Goal: Task Accomplishment & Management: Use online tool/utility

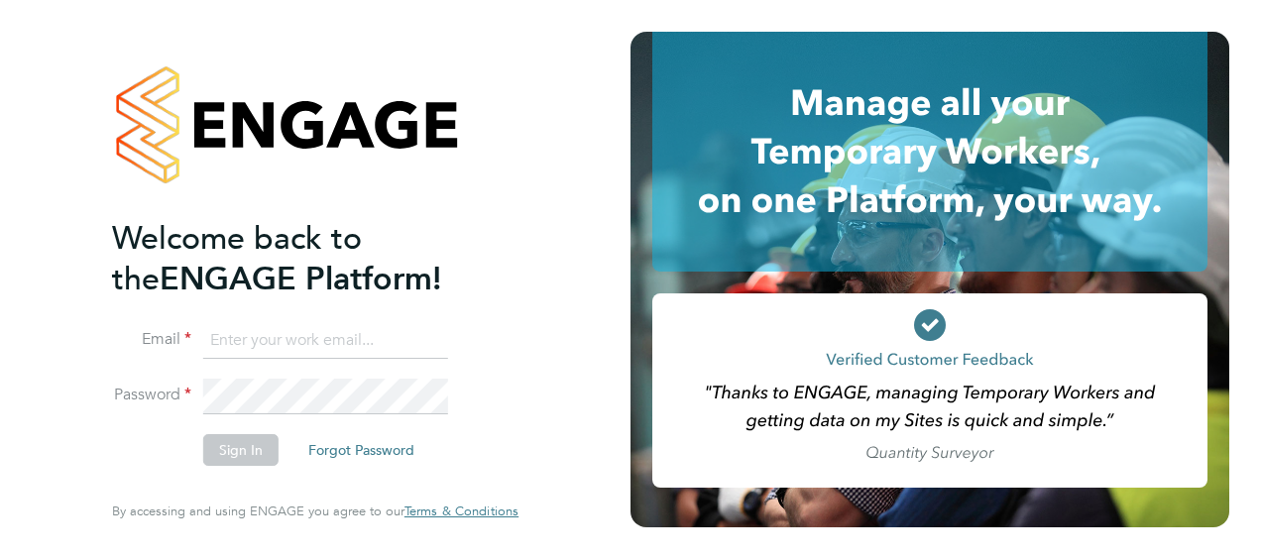
type input "[PERSON_NAME][EMAIL_ADDRESS][PERSON_NAME][DOMAIN_NAME]"
click at [232, 456] on button "Sign In" at bounding box center [240, 450] width 75 height 32
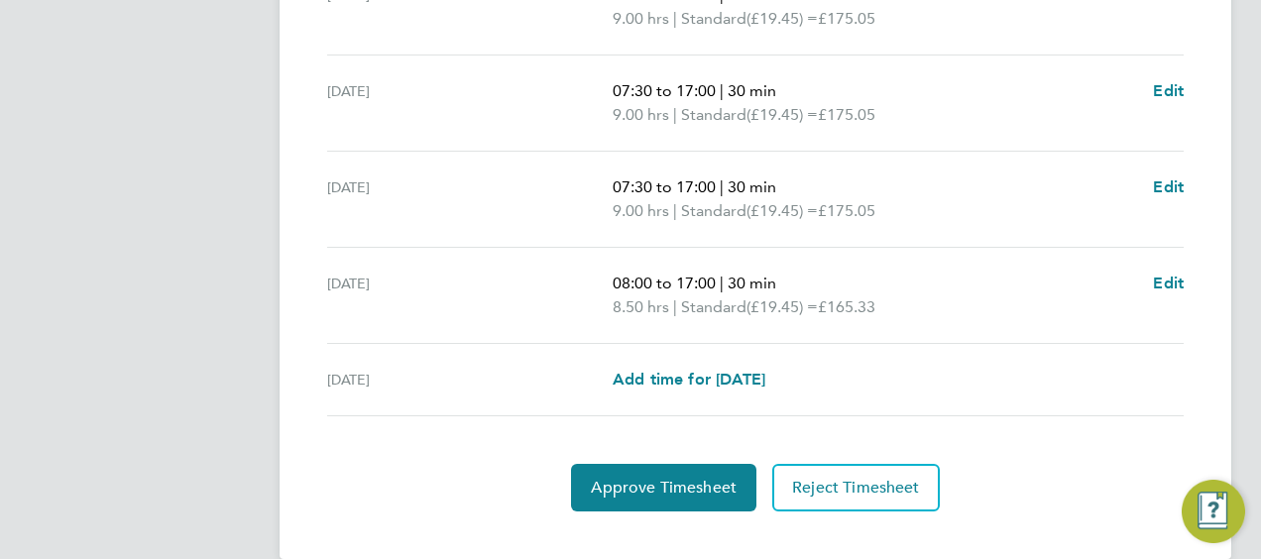
scroll to position [773, 0]
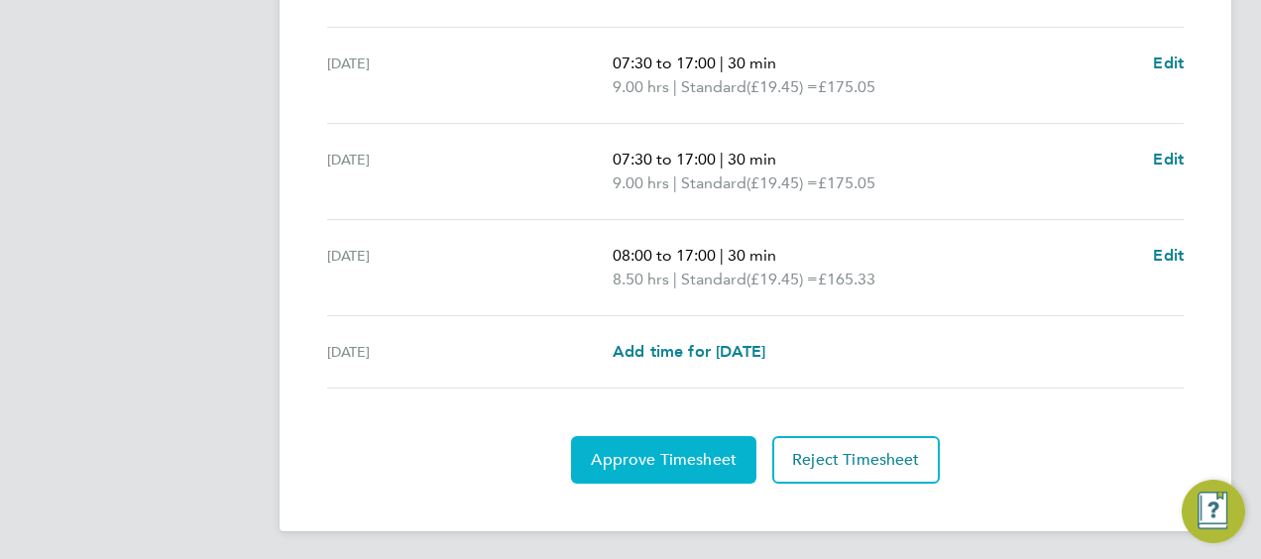
click at [641, 459] on span "Approve Timesheet" at bounding box center [664, 460] width 146 height 20
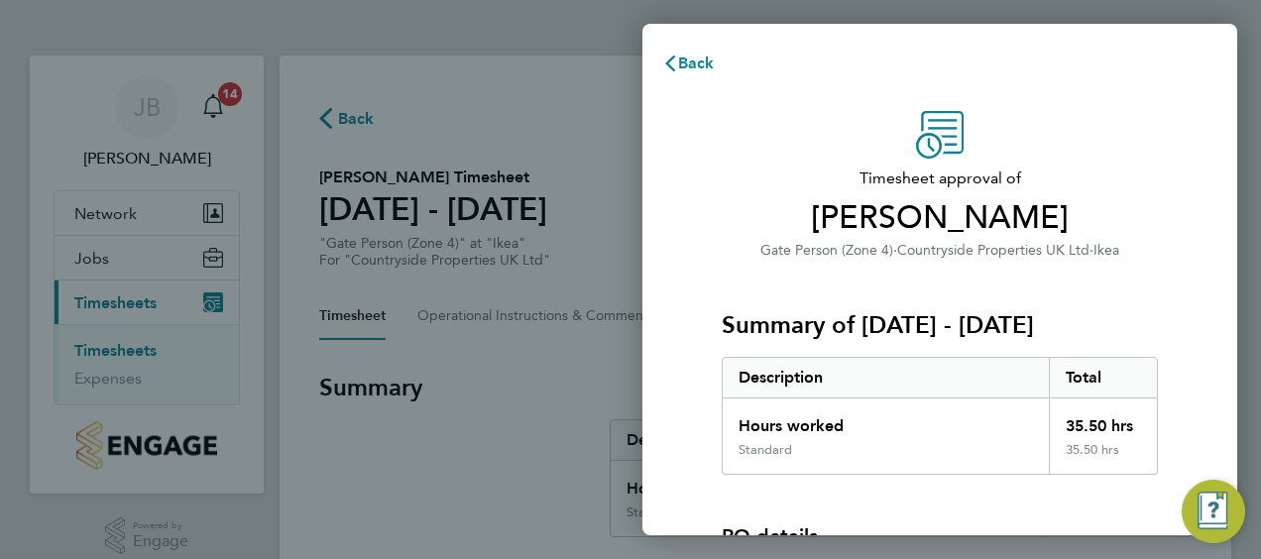
scroll to position [275, 0]
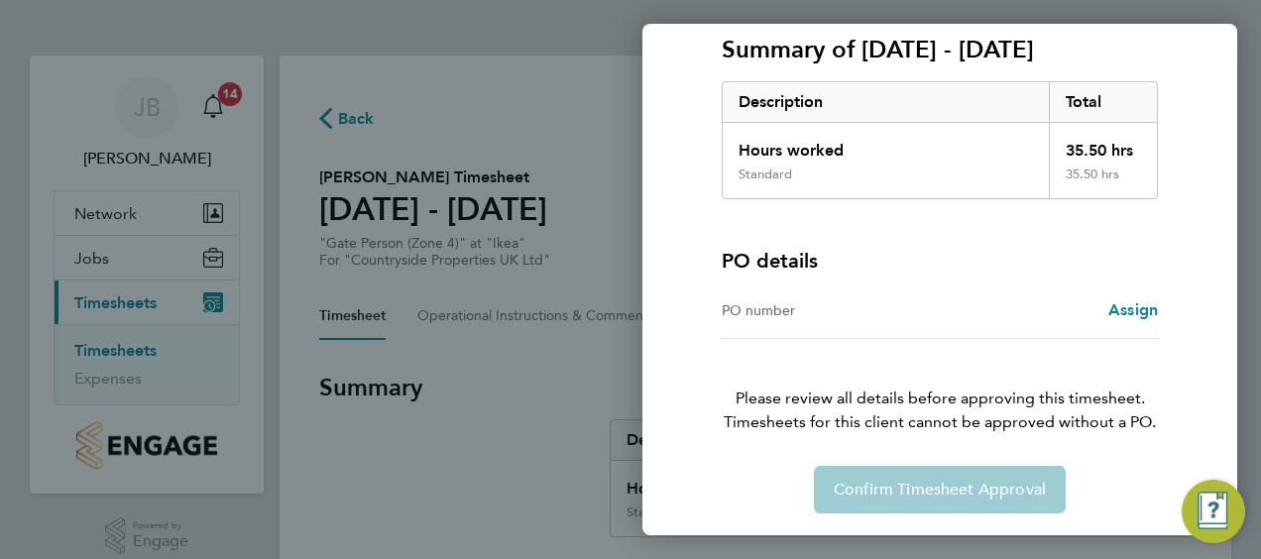
click at [889, 484] on div "Confirm Timesheet Approval" at bounding box center [940, 490] width 484 height 48
click at [412, 444] on div "Back Timesheet approval of George Wilkins Gate Person (Zone 4) · Countryside Pr…" at bounding box center [630, 279] width 1261 height 559
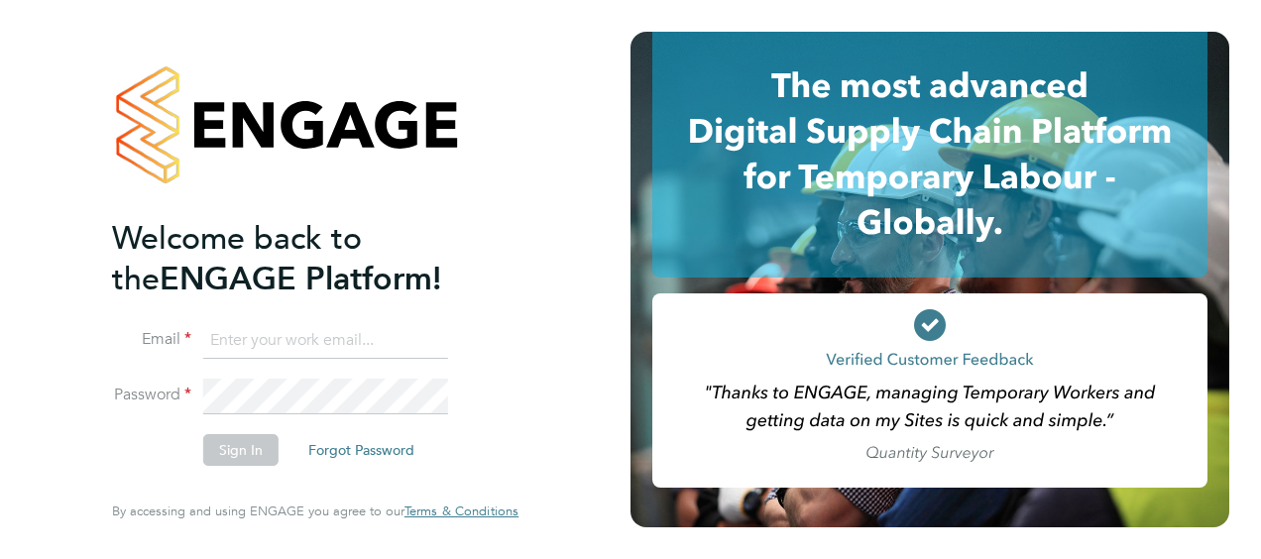
type input "[PERSON_NAME][EMAIL_ADDRESS][PERSON_NAME][DOMAIN_NAME]"
click at [244, 447] on button "Sign In" at bounding box center [240, 450] width 75 height 32
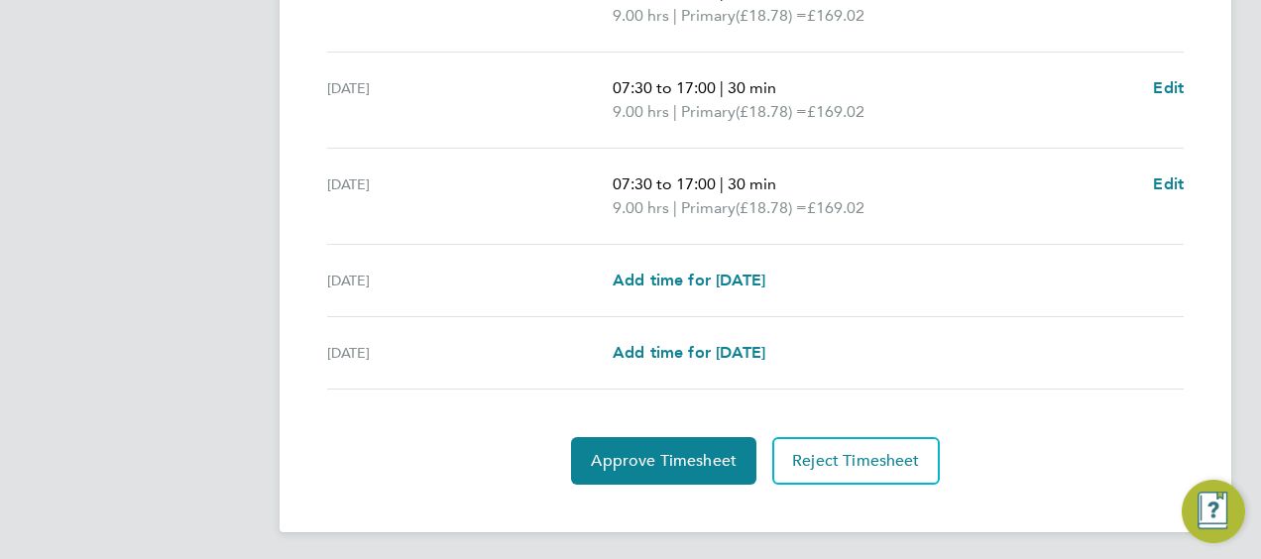
scroll to position [869, 0]
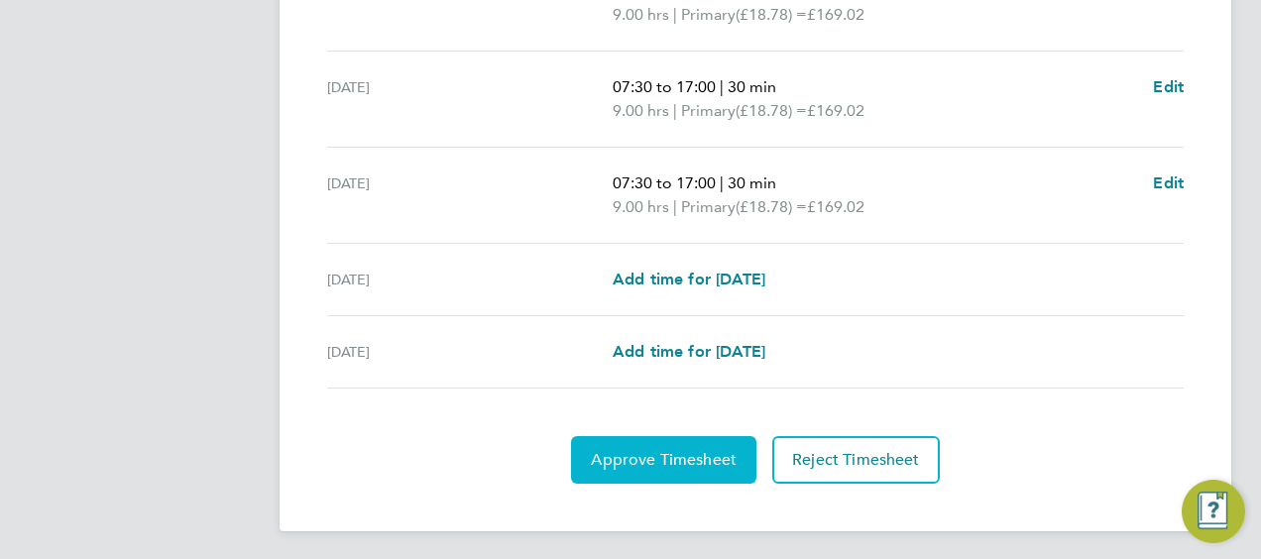
click at [662, 458] on span "Approve Timesheet" at bounding box center [664, 460] width 146 height 20
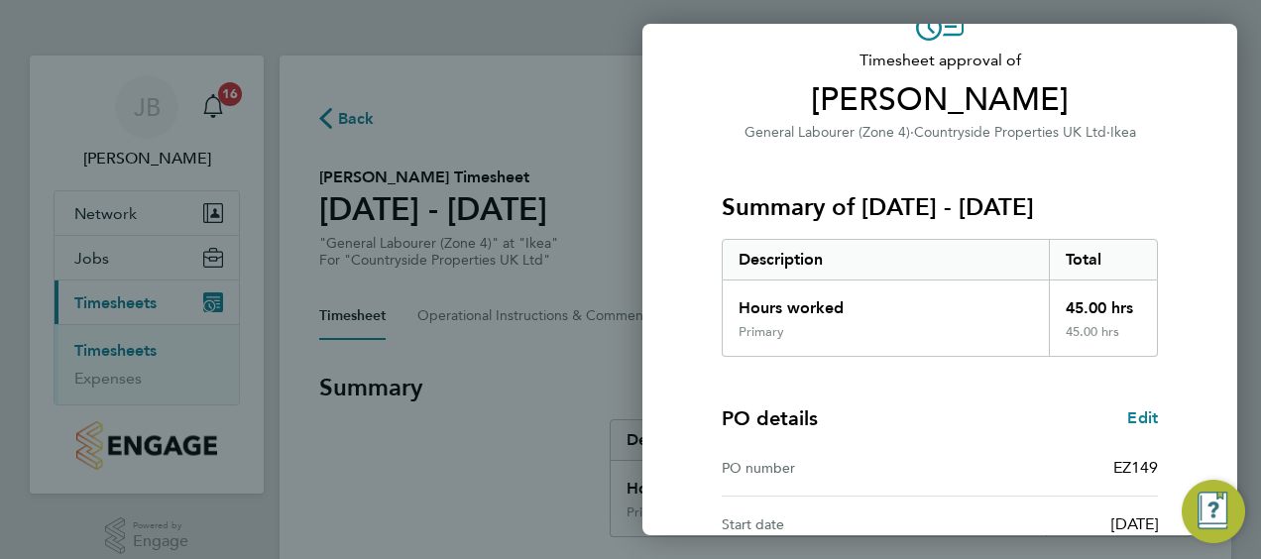
scroll to position [388, 0]
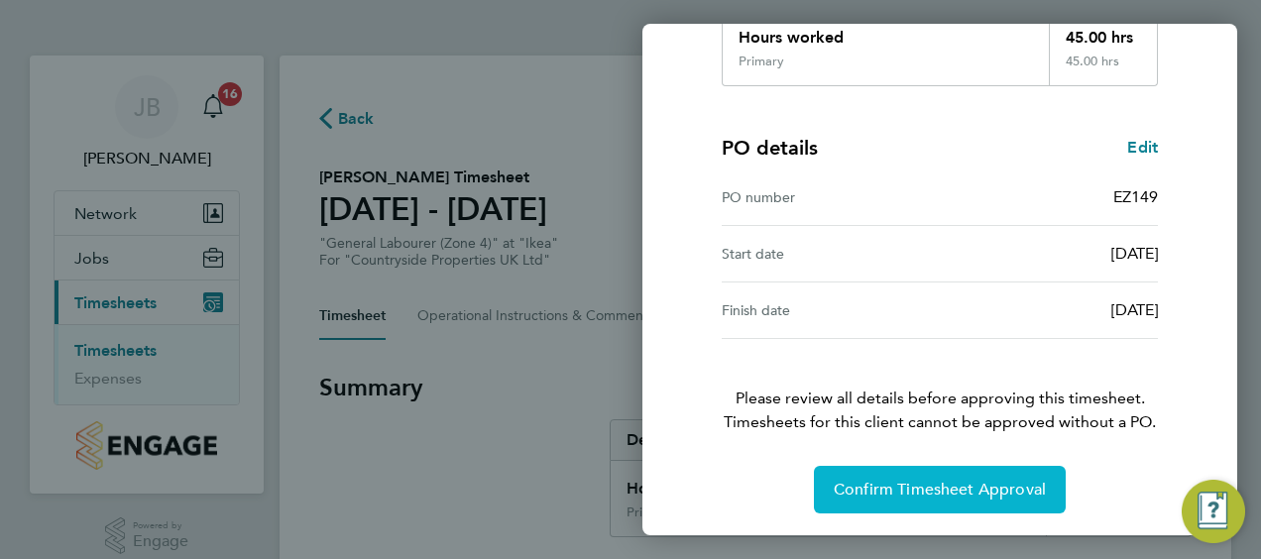
click at [910, 488] on span "Confirm Timesheet Approval" at bounding box center [939, 490] width 212 height 20
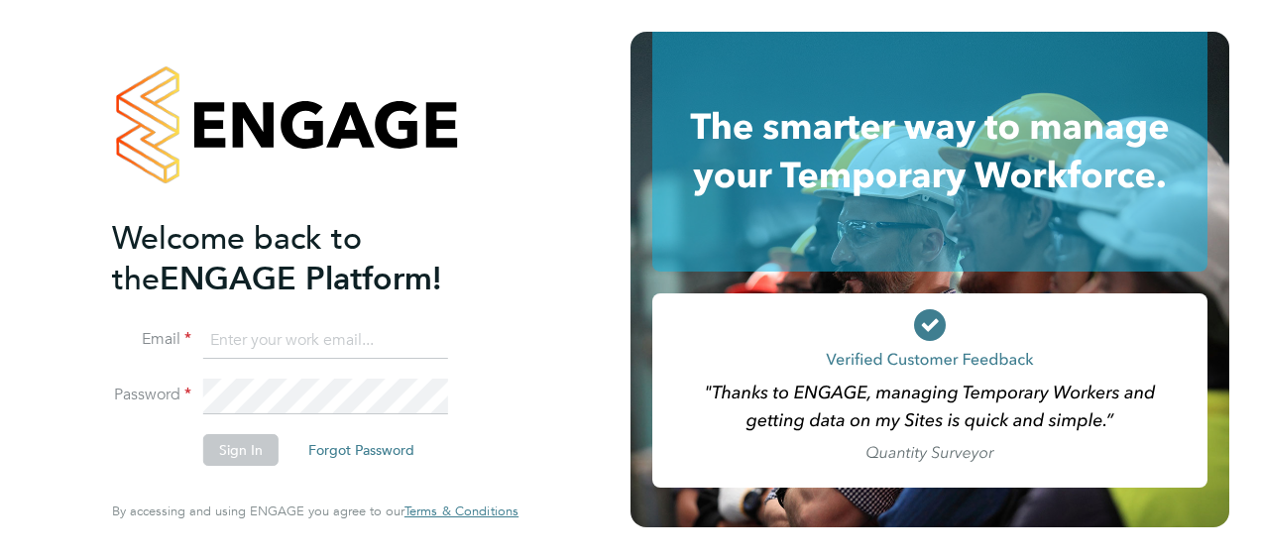
type input "john.bargewell@vistry.co.uk"
click at [249, 448] on button "Sign In" at bounding box center [240, 450] width 75 height 32
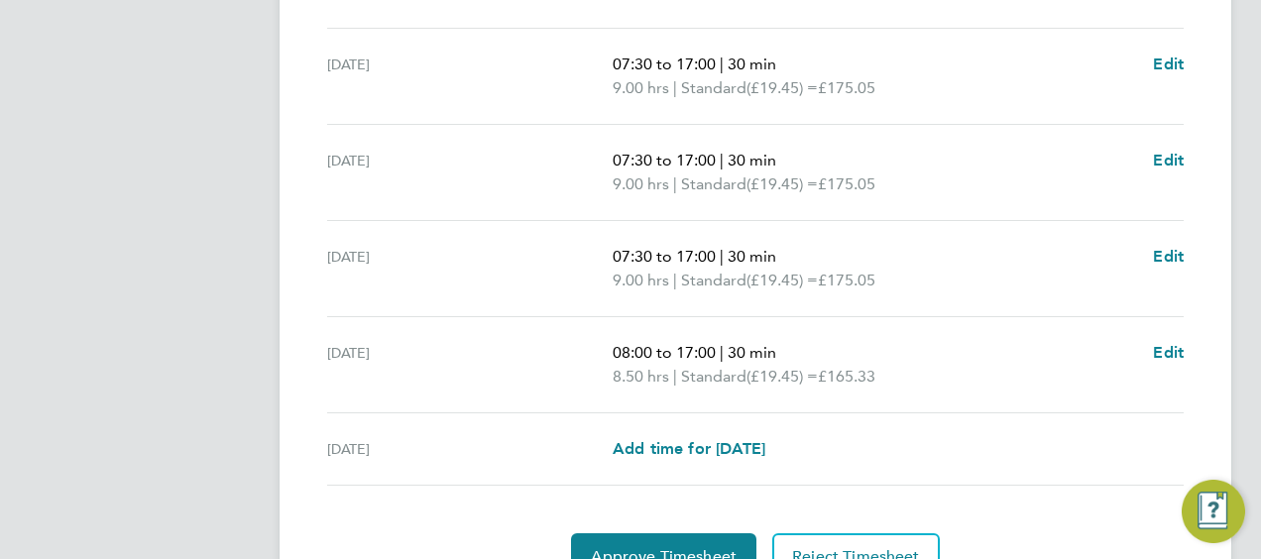
scroll to position [773, 0]
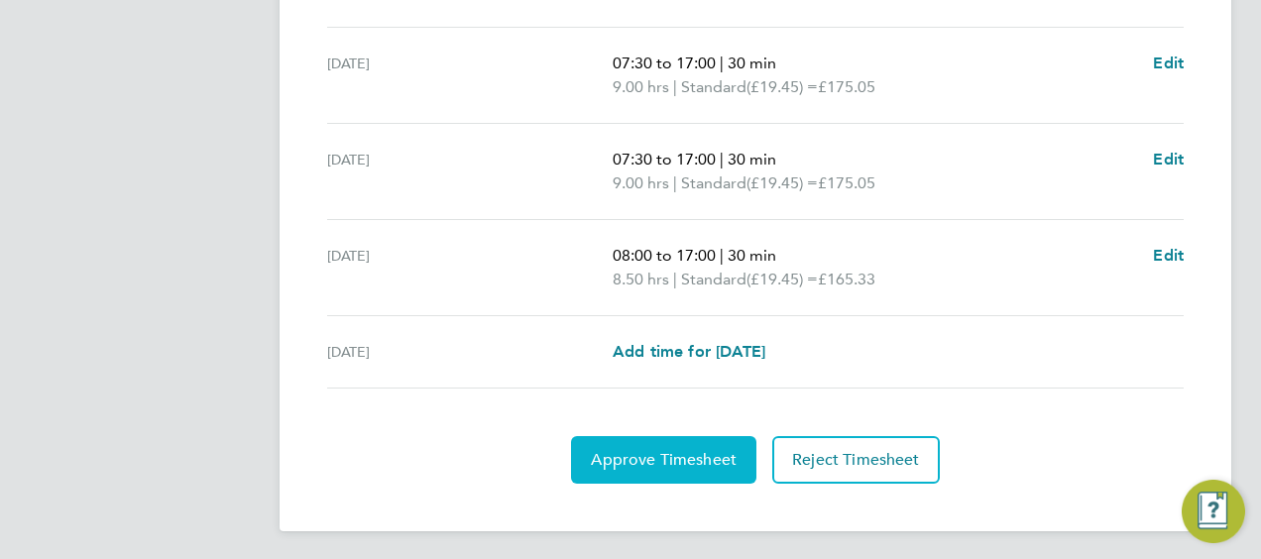
click at [642, 456] on span "Approve Timesheet" at bounding box center [664, 460] width 146 height 20
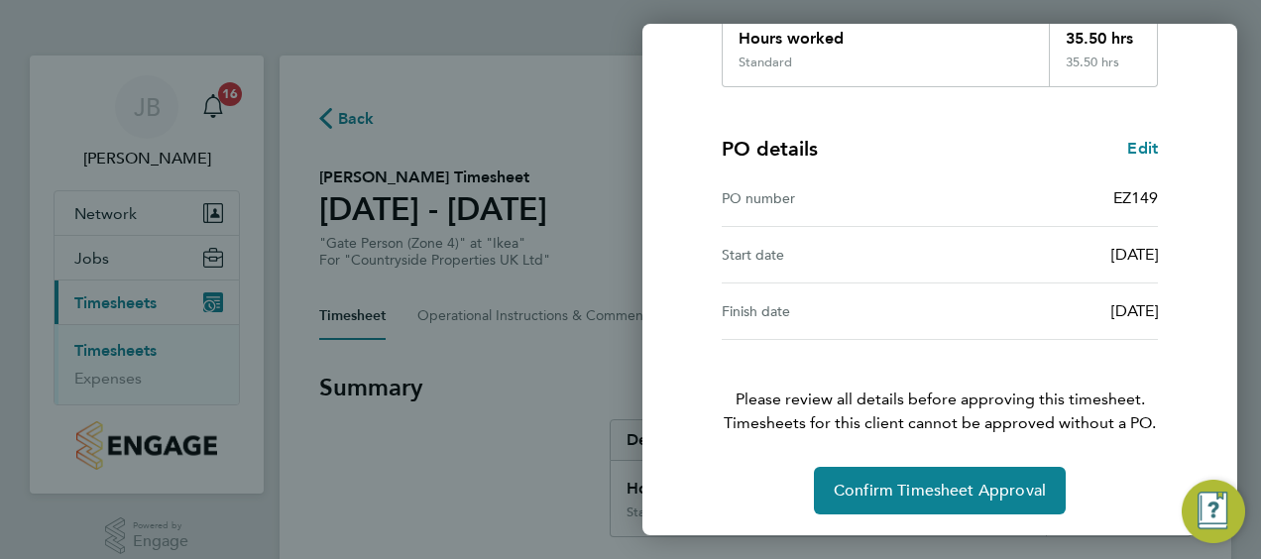
scroll to position [388, 0]
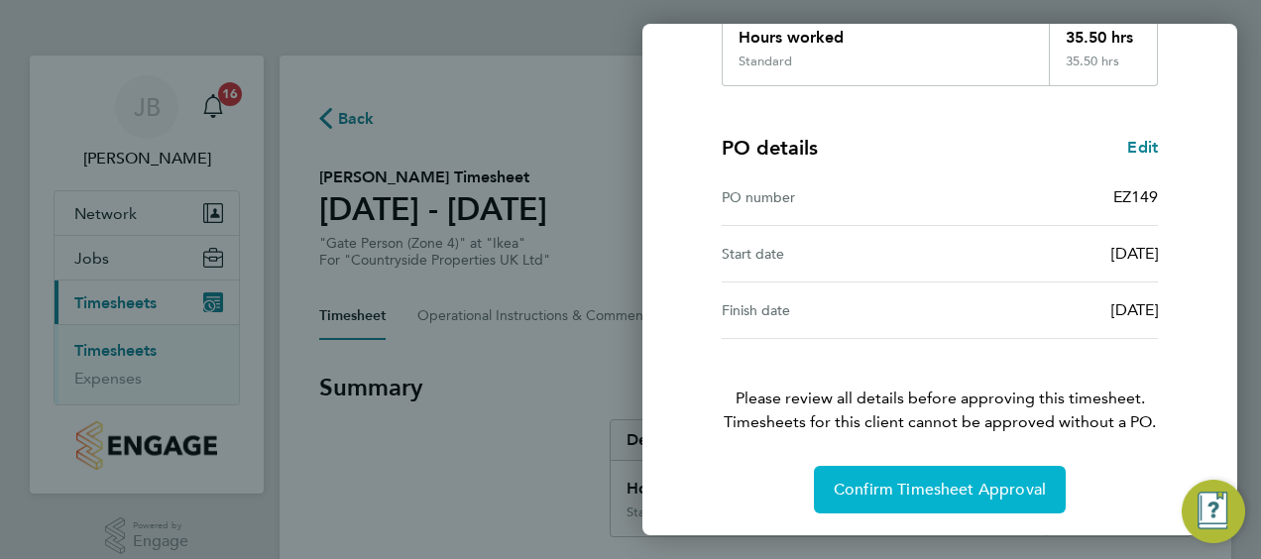
click at [894, 493] on span "Confirm Timesheet Approval" at bounding box center [939, 490] width 212 height 20
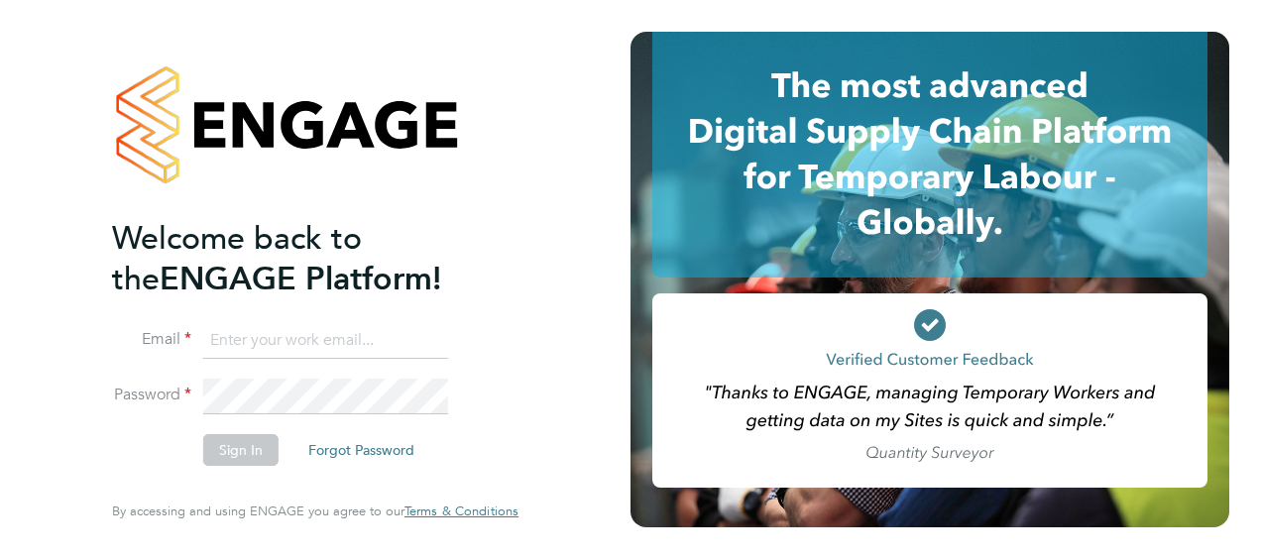
type input "[PERSON_NAME][EMAIL_ADDRESS][PERSON_NAME][DOMAIN_NAME]"
click at [262, 448] on button "Sign In" at bounding box center [240, 450] width 75 height 32
type input "john.bargewell@vistry.co.uk"
click at [237, 449] on button "Sign In" at bounding box center [240, 450] width 75 height 32
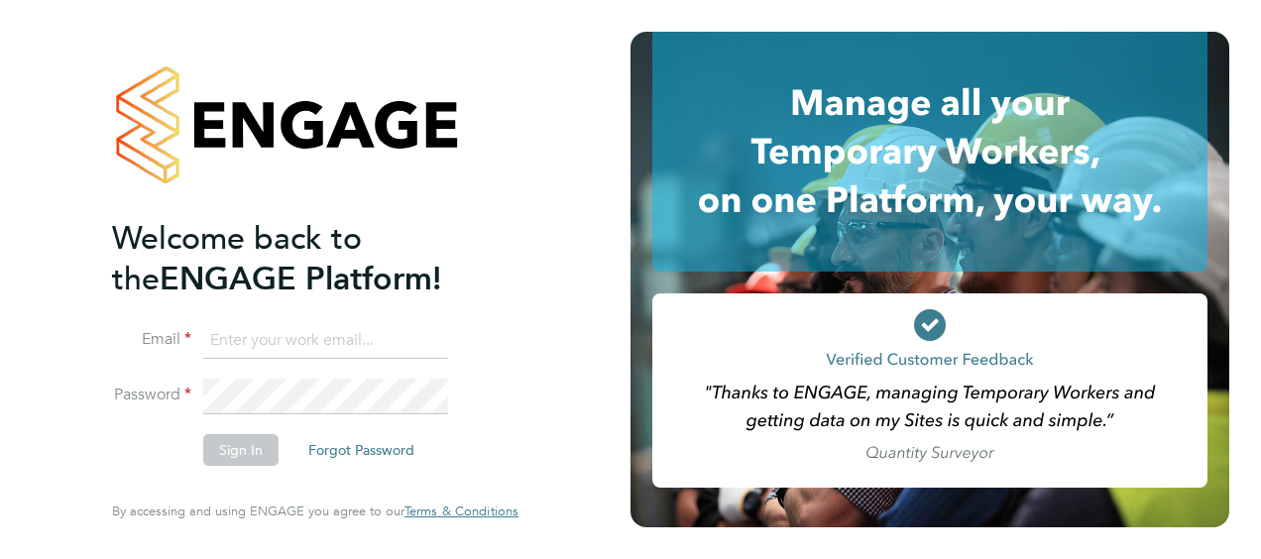
type input "john.bargewell@vistry.co.uk"
click at [249, 454] on button "Sign In" at bounding box center [240, 450] width 75 height 32
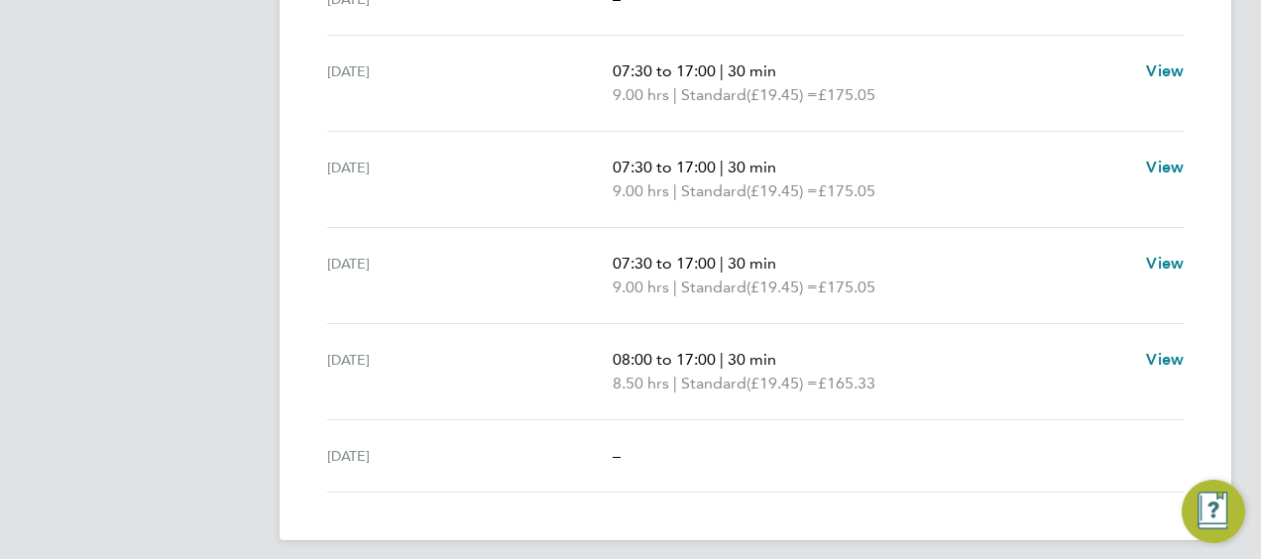
scroll to position [678, 0]
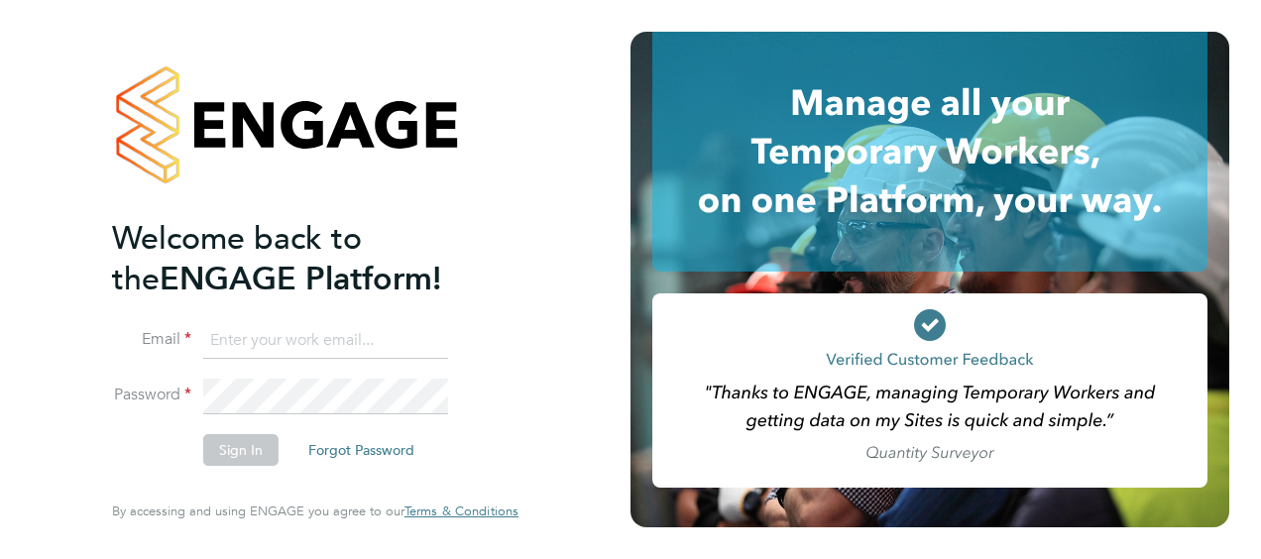
type input "john.bargewell@vistry.co.uk"
click at [250, 444] on button "Sign In" at bounding box center [240, 450] width 75 height 32
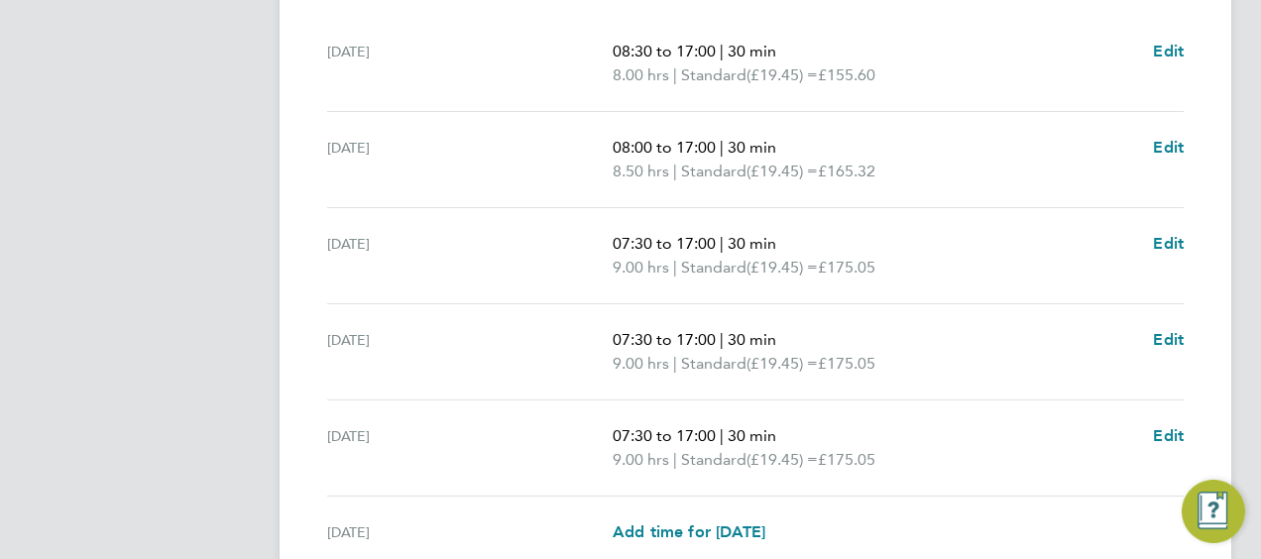
scroll to position [869, 0]
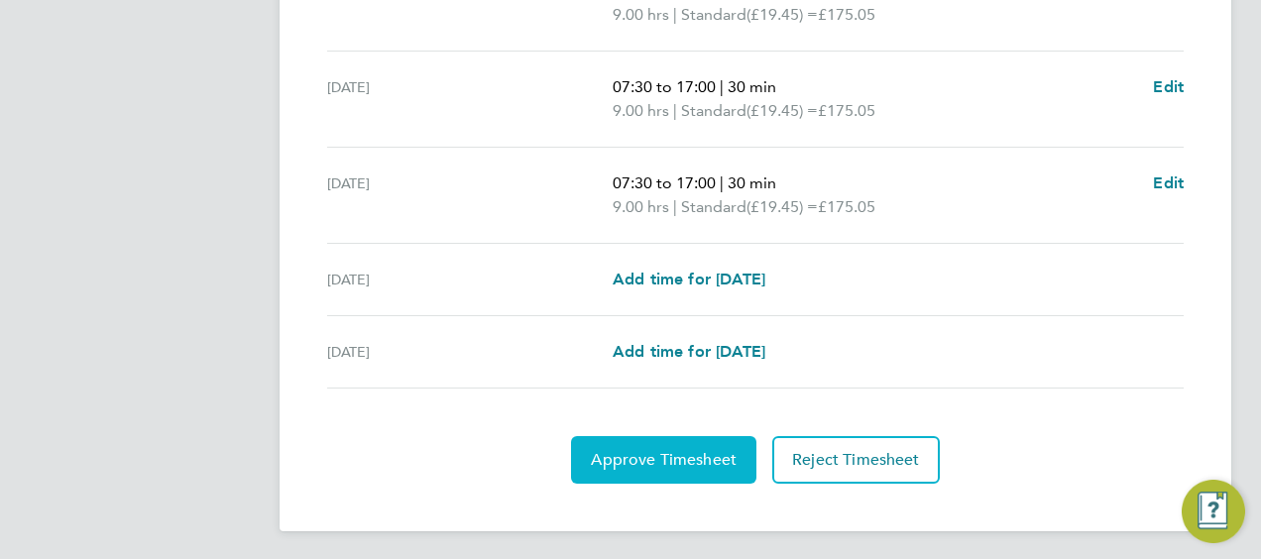
click at [632, 460] on span "Approve Timesheet" at bounding box center [664, 460] width 146 height 20
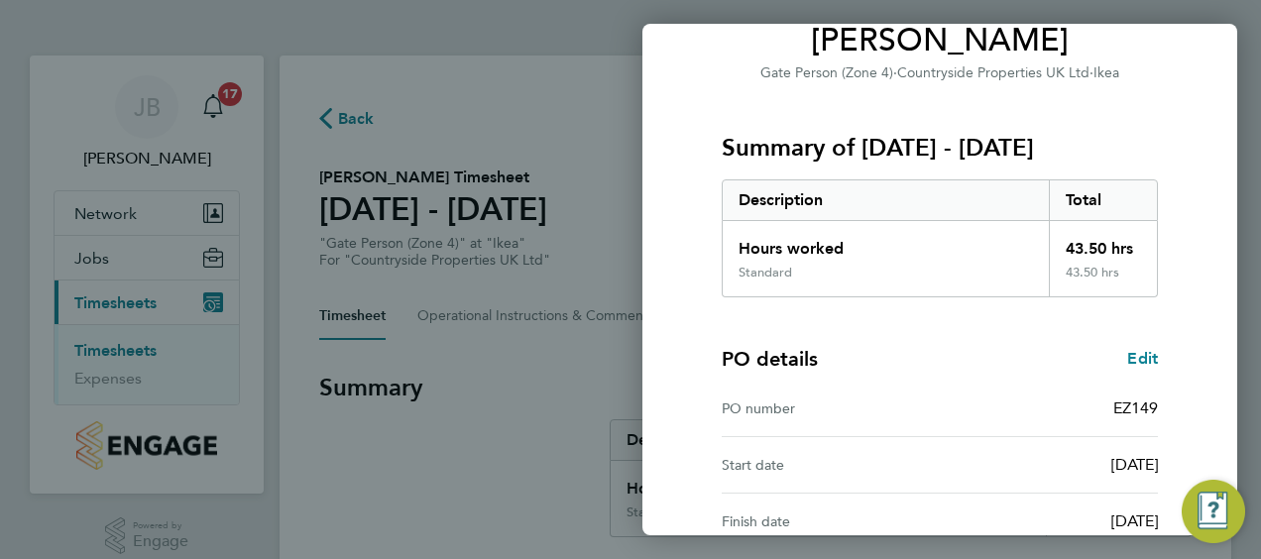
scroll to position [388, 0]
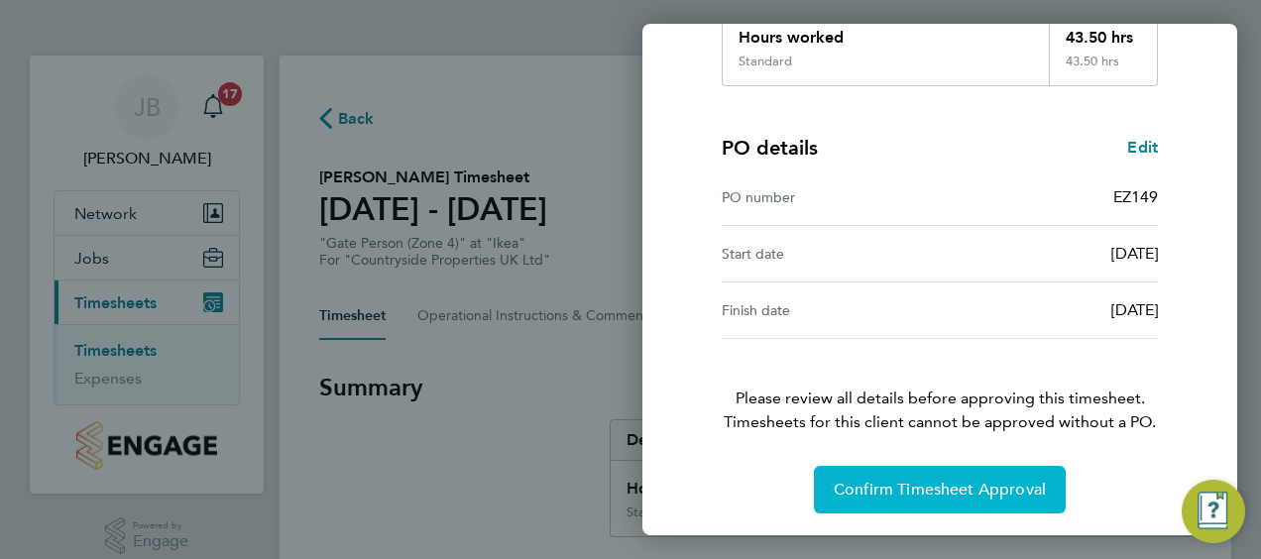
click at [910, 487] on span "Confirm Timesheet Approval" at bounding box center [939, 490] width 212 height 20
